Goal: Navigation & Orientation: Find specific page/section

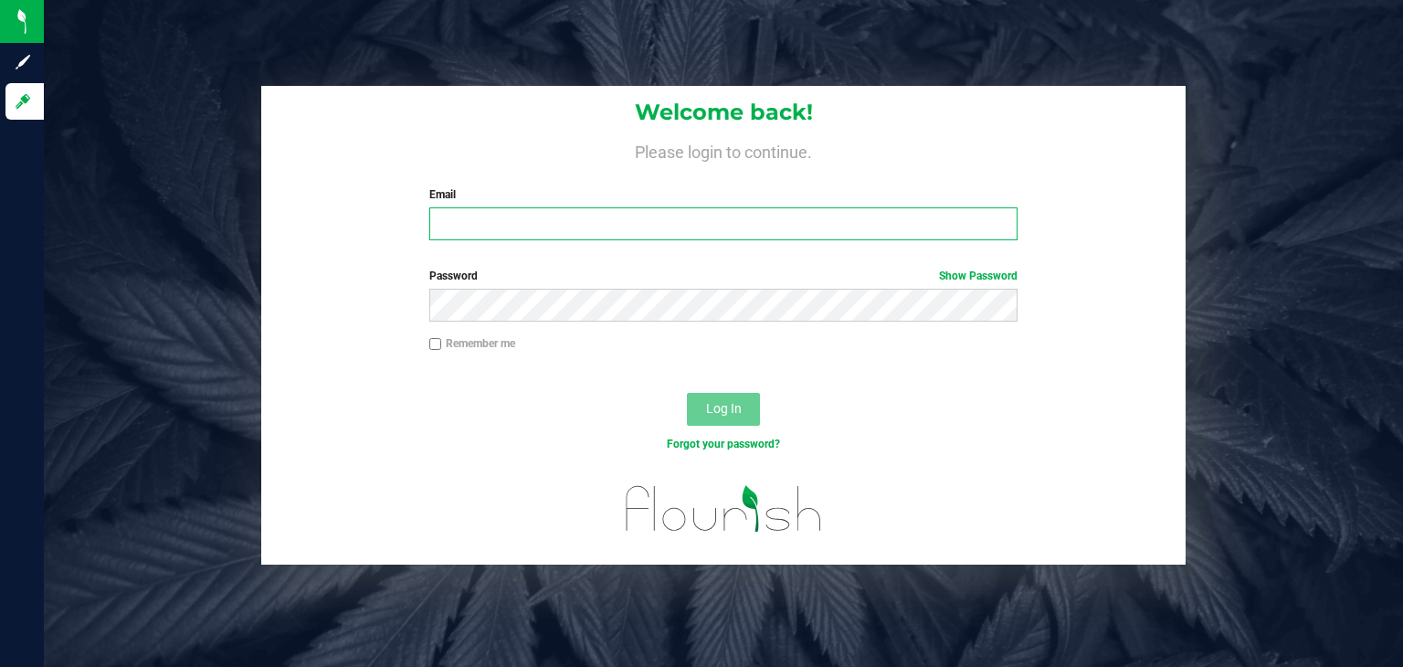
click at [495, 212] on input "Email" at bounding box center [723, 223] width 589 height 33
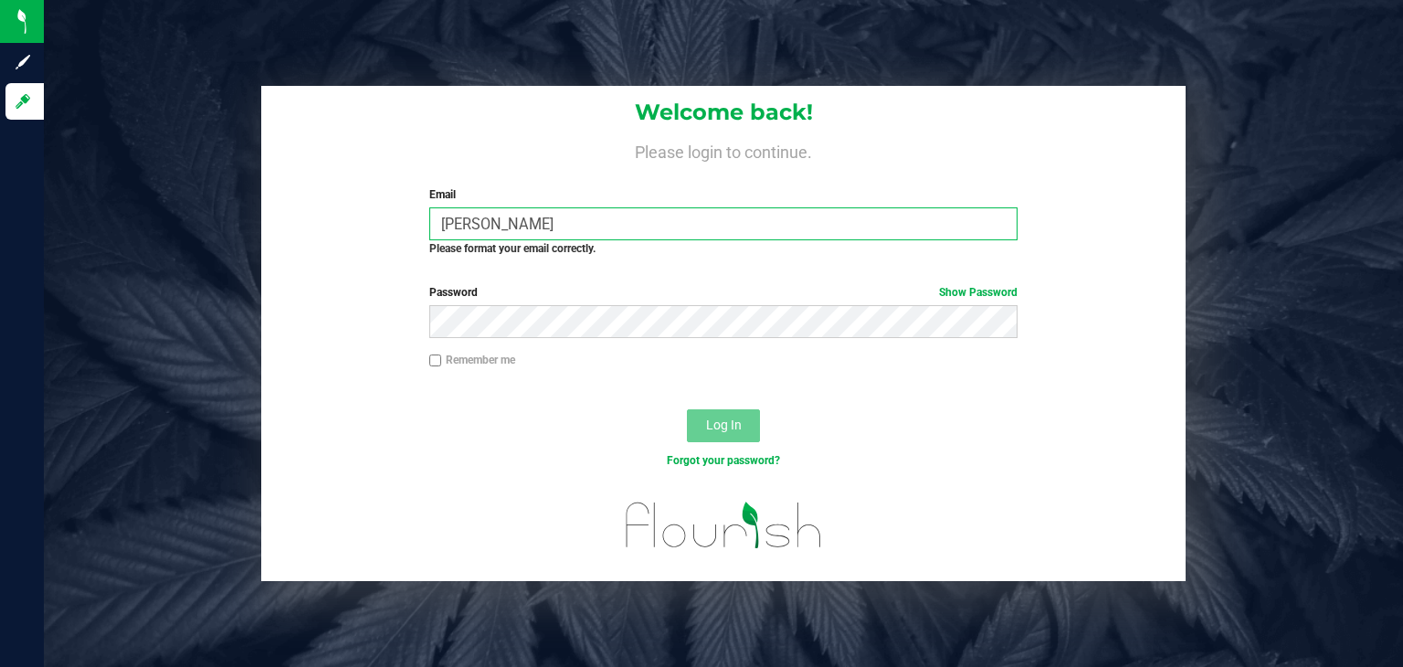
type input "J"
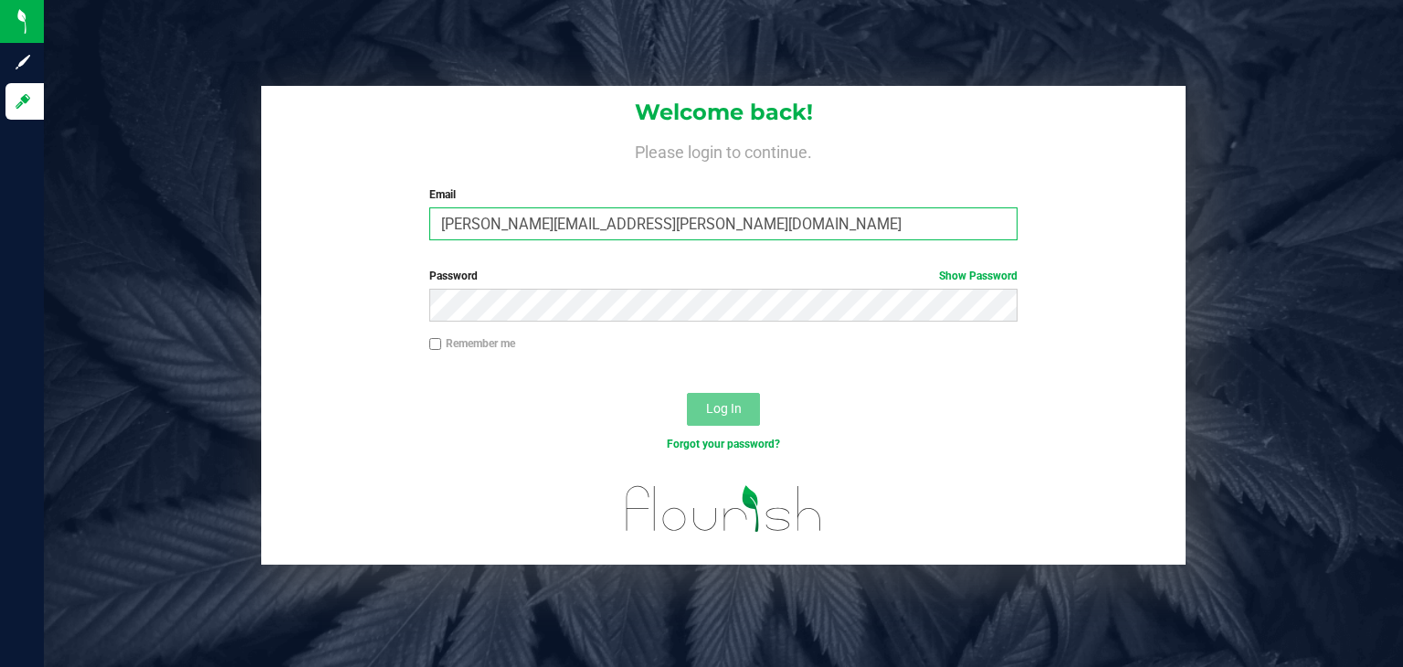
type input "[PERSON_NAME][EMAIL_ADDRESS][PERSON_NAME][DOMAIN_NAME]"
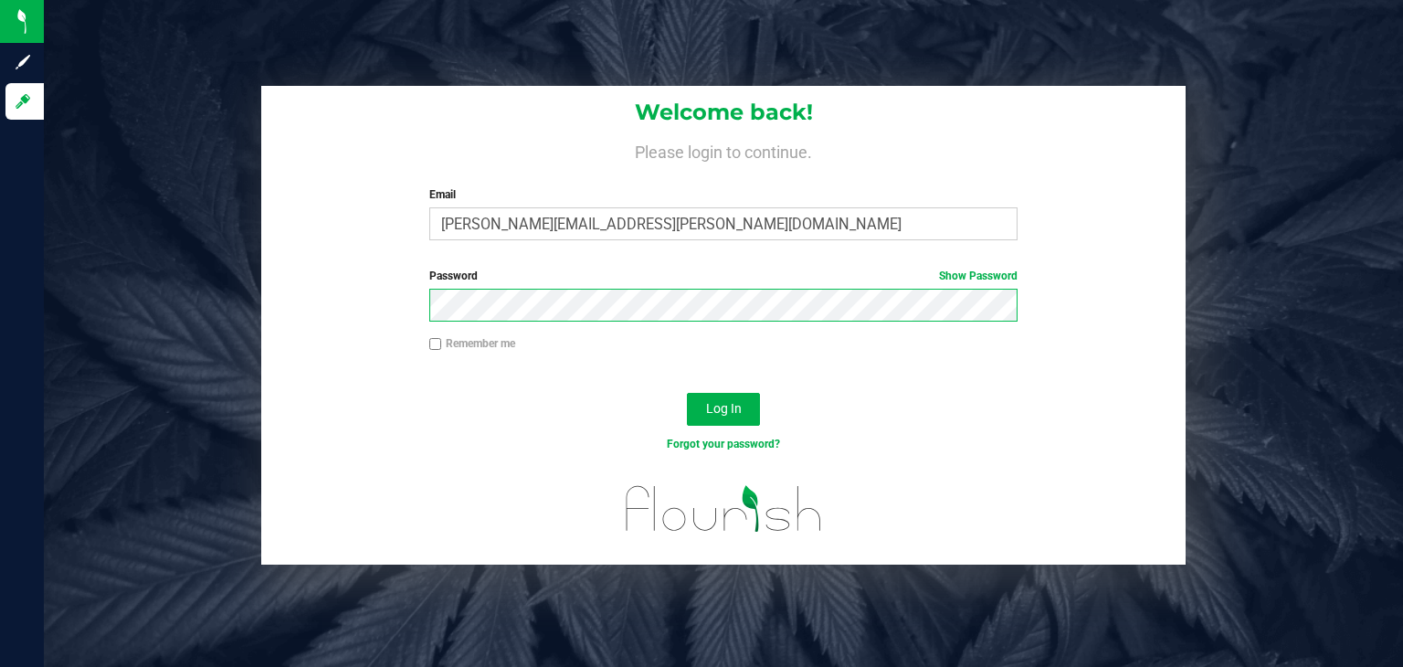
click at [687, 393] on button "Log In" at bounding box center [723, 409] width 73 height 33
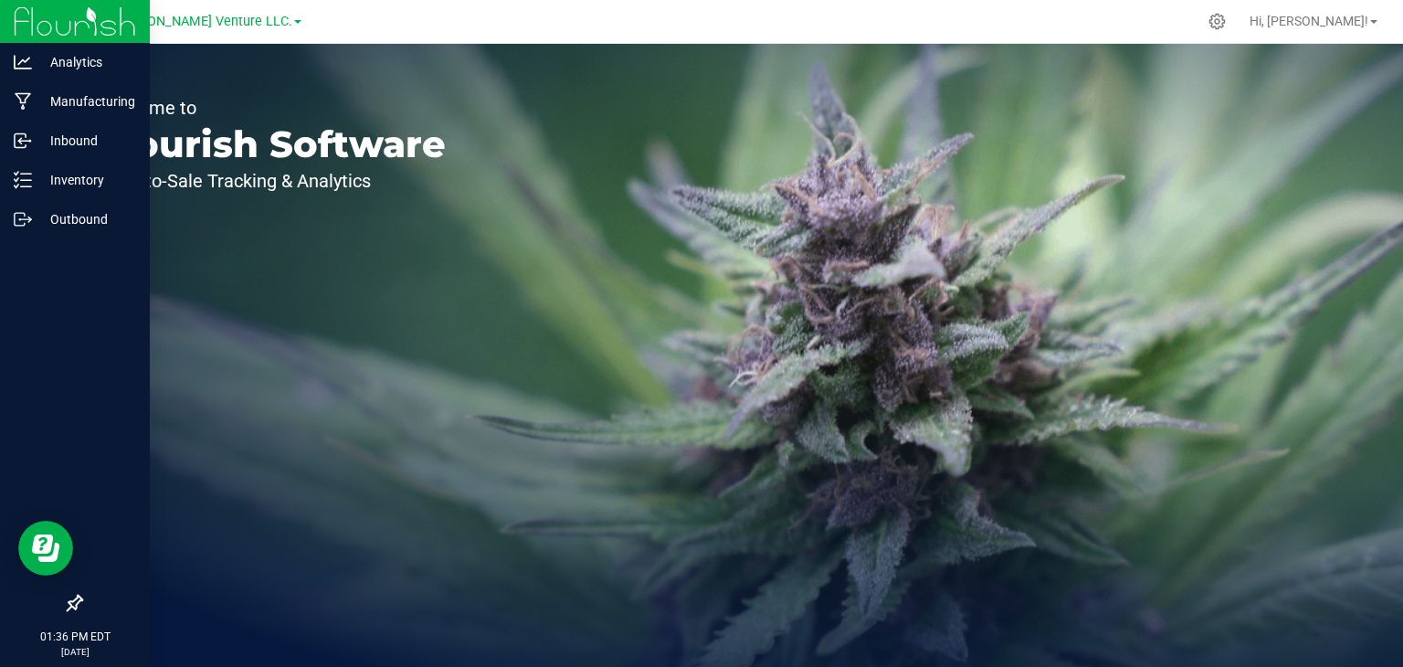
click at [77, 601] on icon at bounding box center [75, 603] width 18 height 18
click at [66, 605] on input "checkbox" at bounding box center [66, 605] width 0 height 0
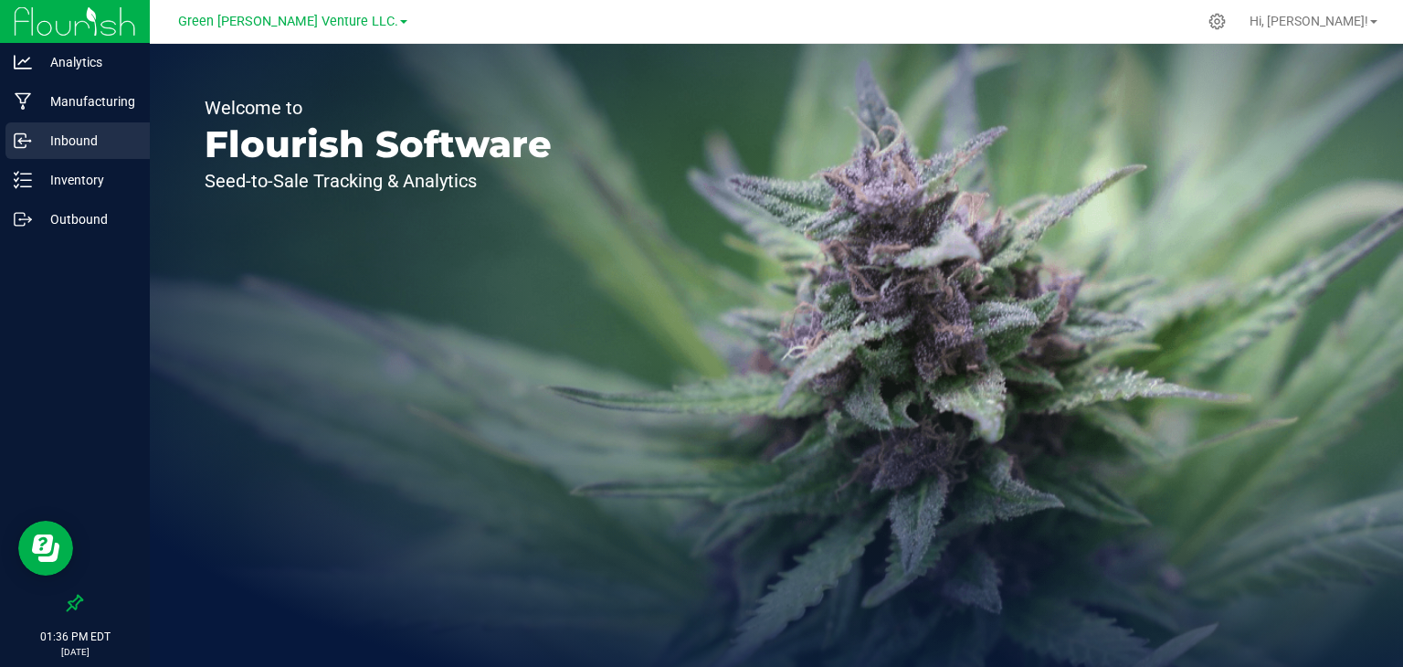
click at [91, 143] on p "Inbound" at bounding box center [87, 141] width 110 height 22
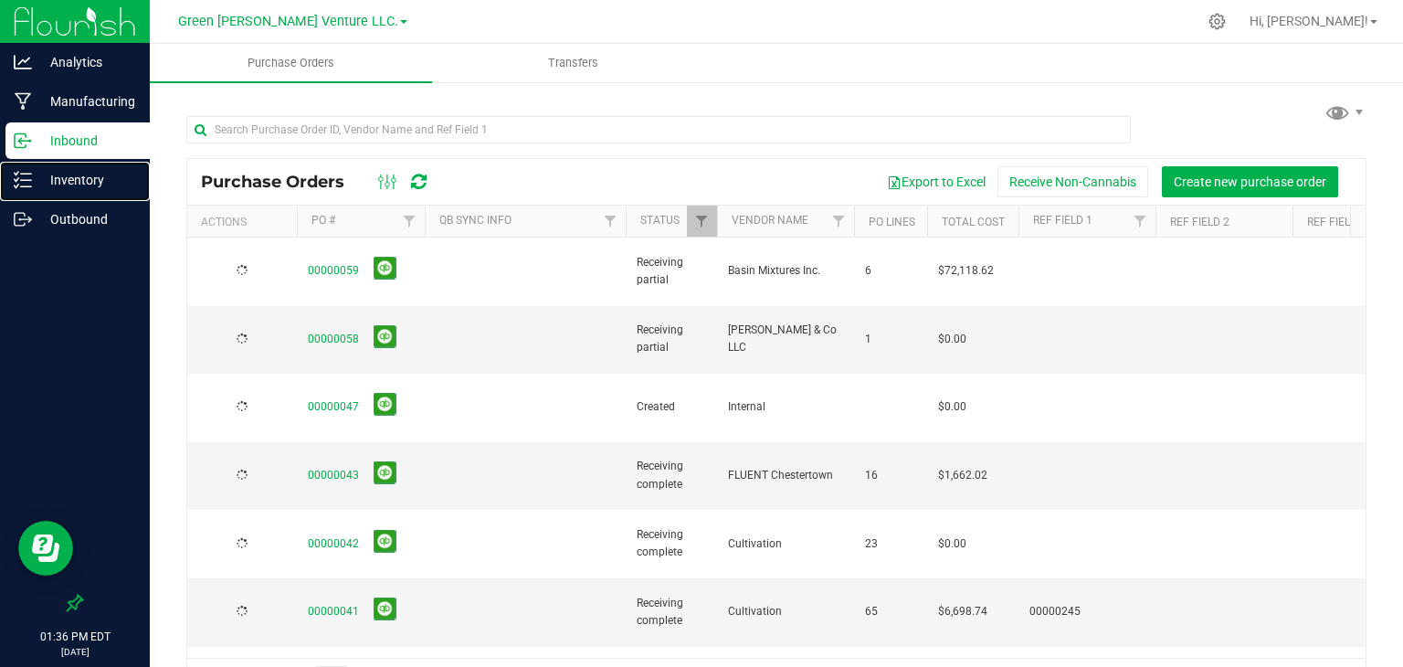
click at [90, 197] on div "Inventory" at bounding box center [77, 180] width 144 height 37
